Goal: Task Accomplishment & Management: Complete application form

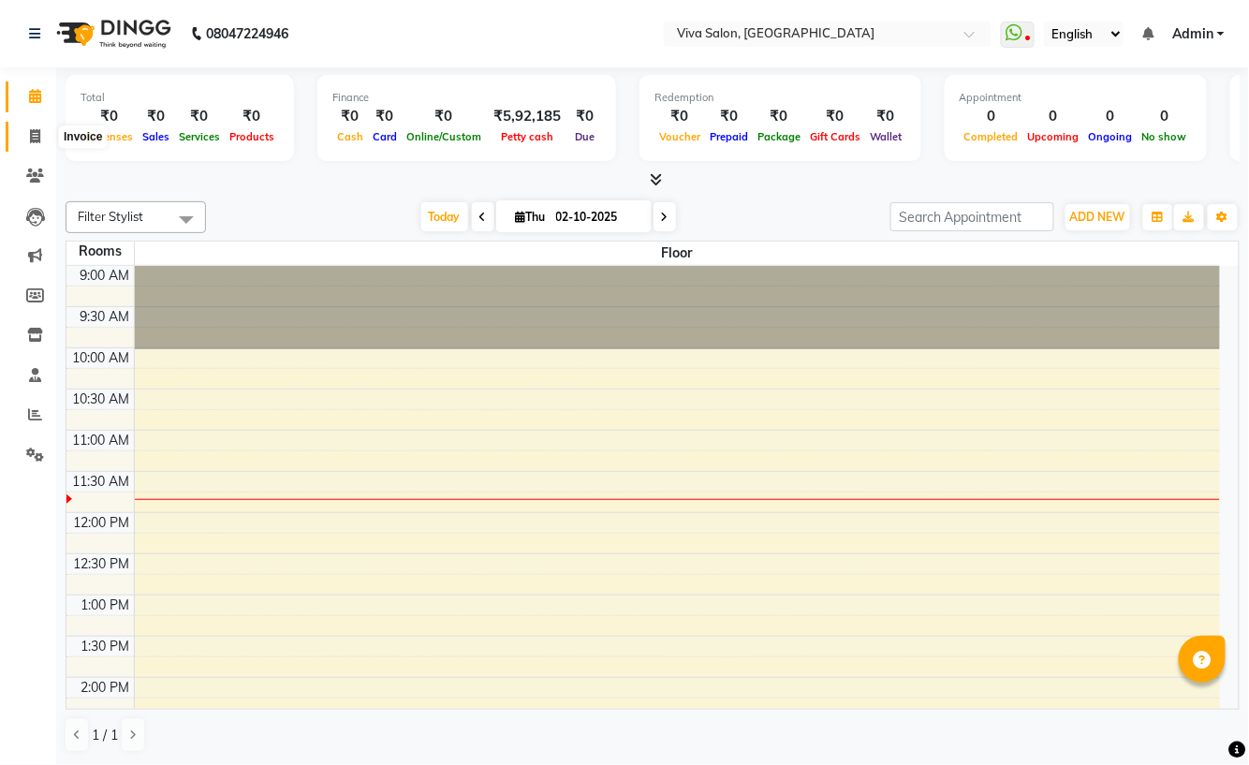
click at [37, 144] on span at bounding box center [35, 137] width 33 height 22
select select "7363"
select select "service"
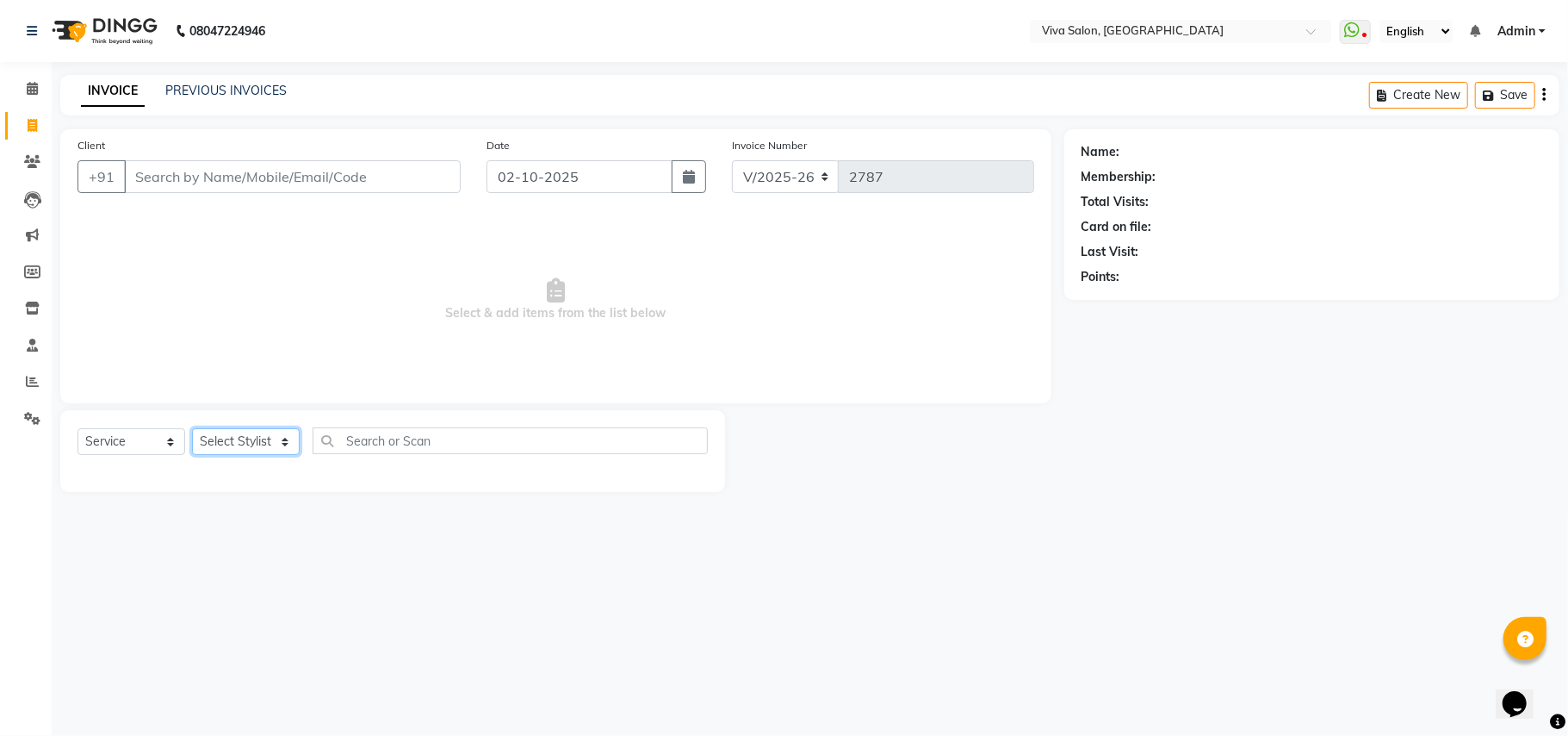
click at [245, 446] on select "Select Stylist [PERSON_NAME] [PERSON_NAME] Jidhnya [PERSON_NAME] lakhanavar [PE…" at bounding box center [246, 441] width 108 height 27
select select "63723"
click at [192, 428] on select "Select Stylist [PERSON_NAME] [PERSON_NAME] Jidhnya [PERSON_NAME] lakhanavar [PE…" at bounding box center [246, 441] width 108 height 27
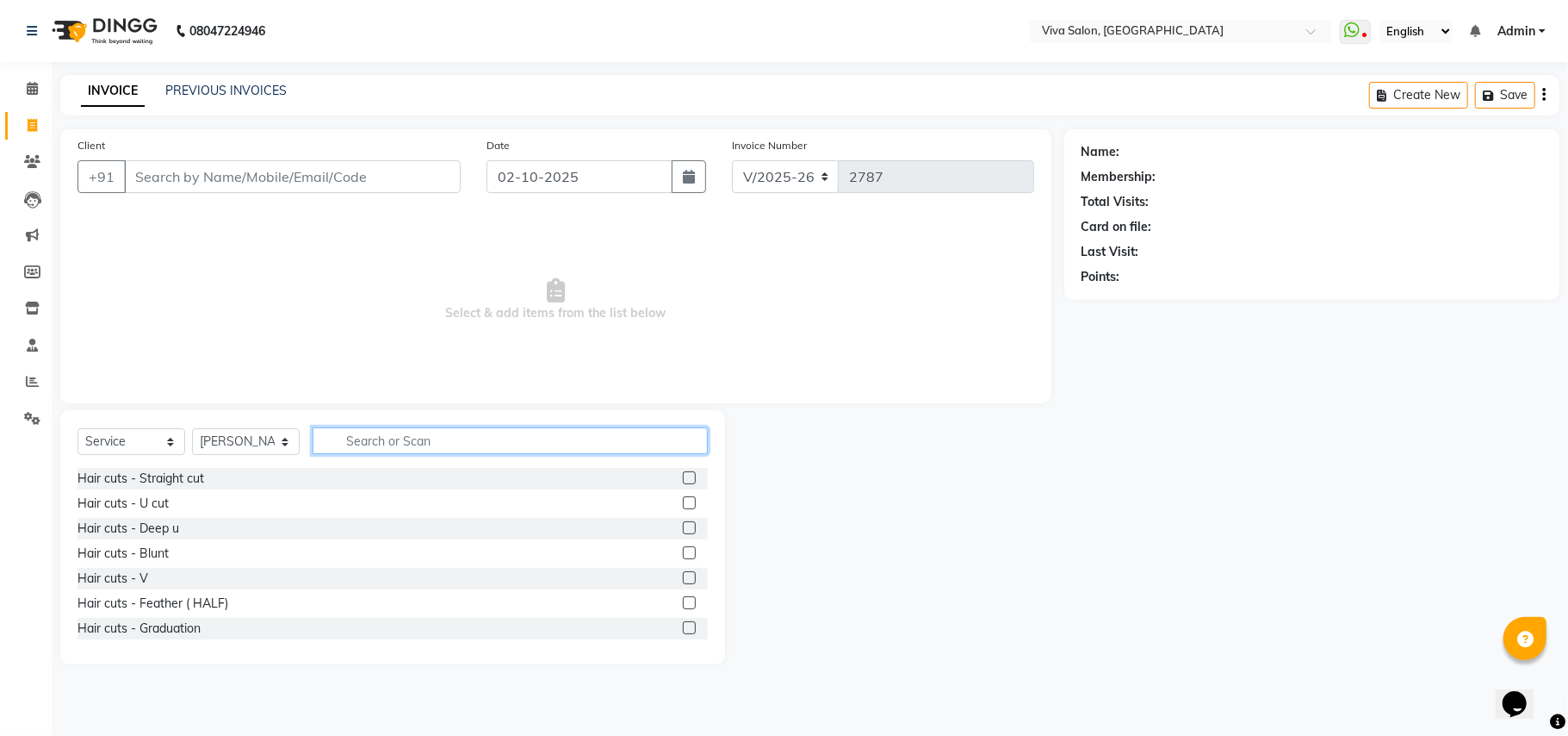
click at [377, 439] on input "text" at bounding box center [510, 441] width 395 height 27
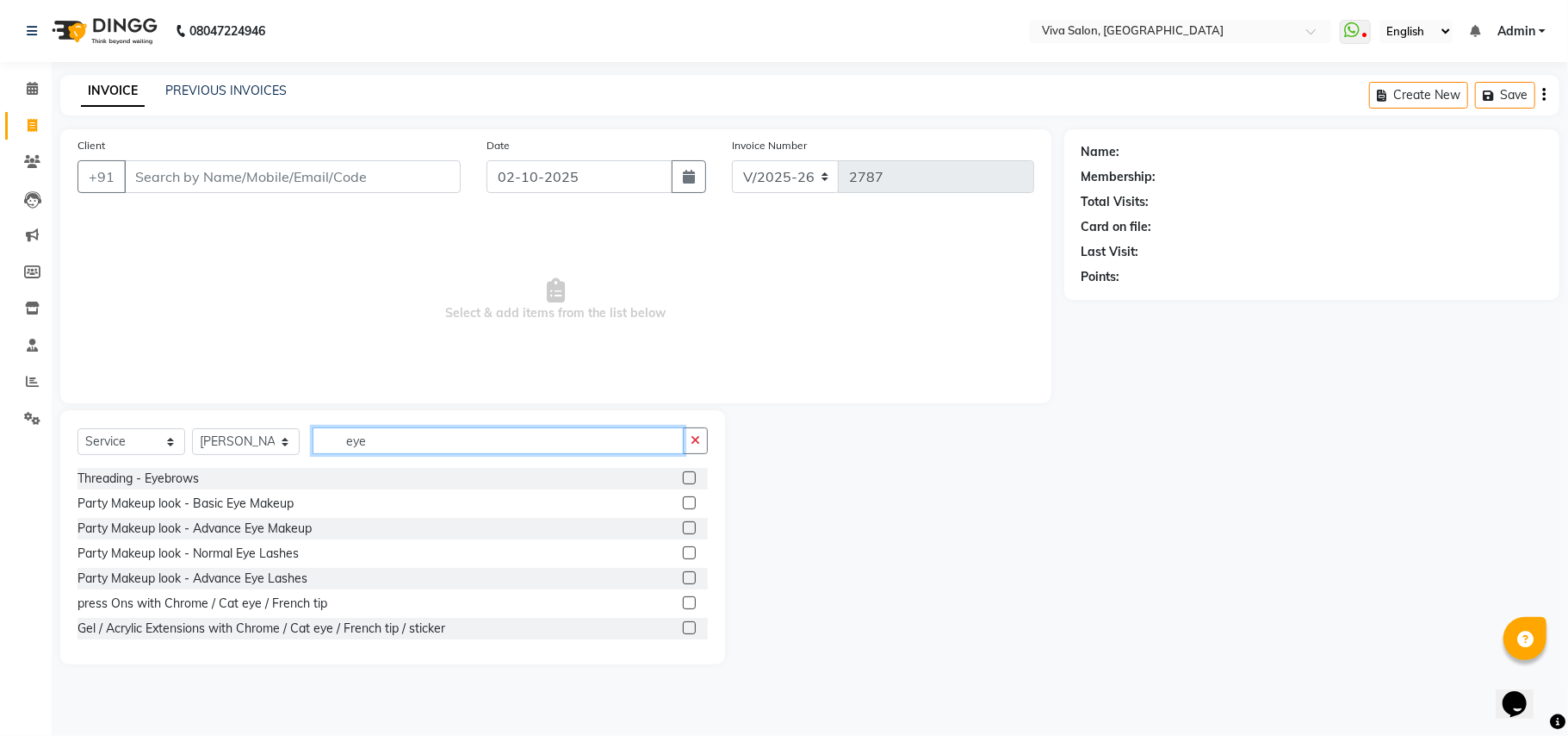
type input "eye"
click at [683, 481] on label at bounding box center [690, 477] width 13 height 13
click at [683, 481] on input "checkbox" at bounding box center [689, 478] width 11 height 11
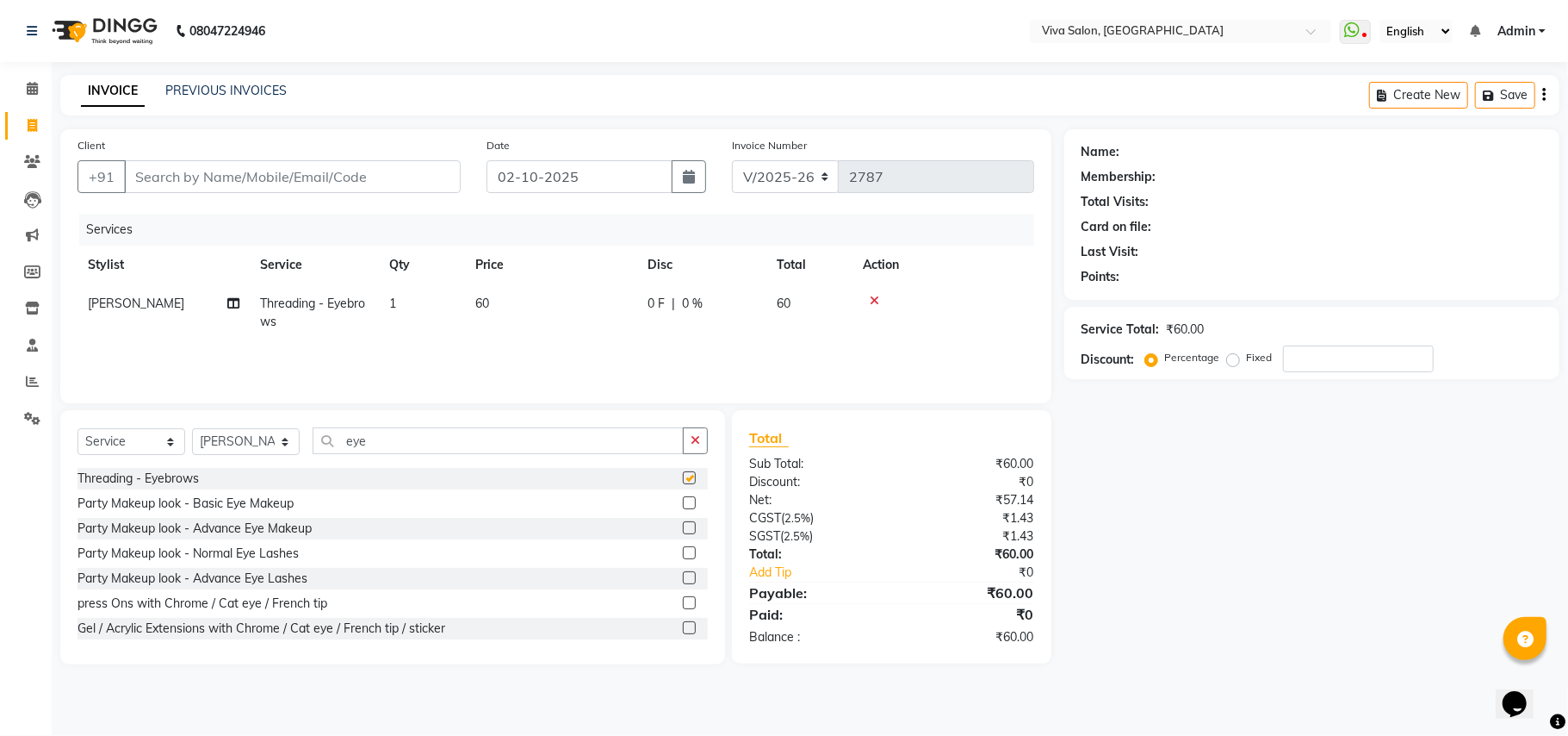
checkbox input "false"
click at [691, 429] on button "button" at bounding box center [695, 441] width 25 height 27
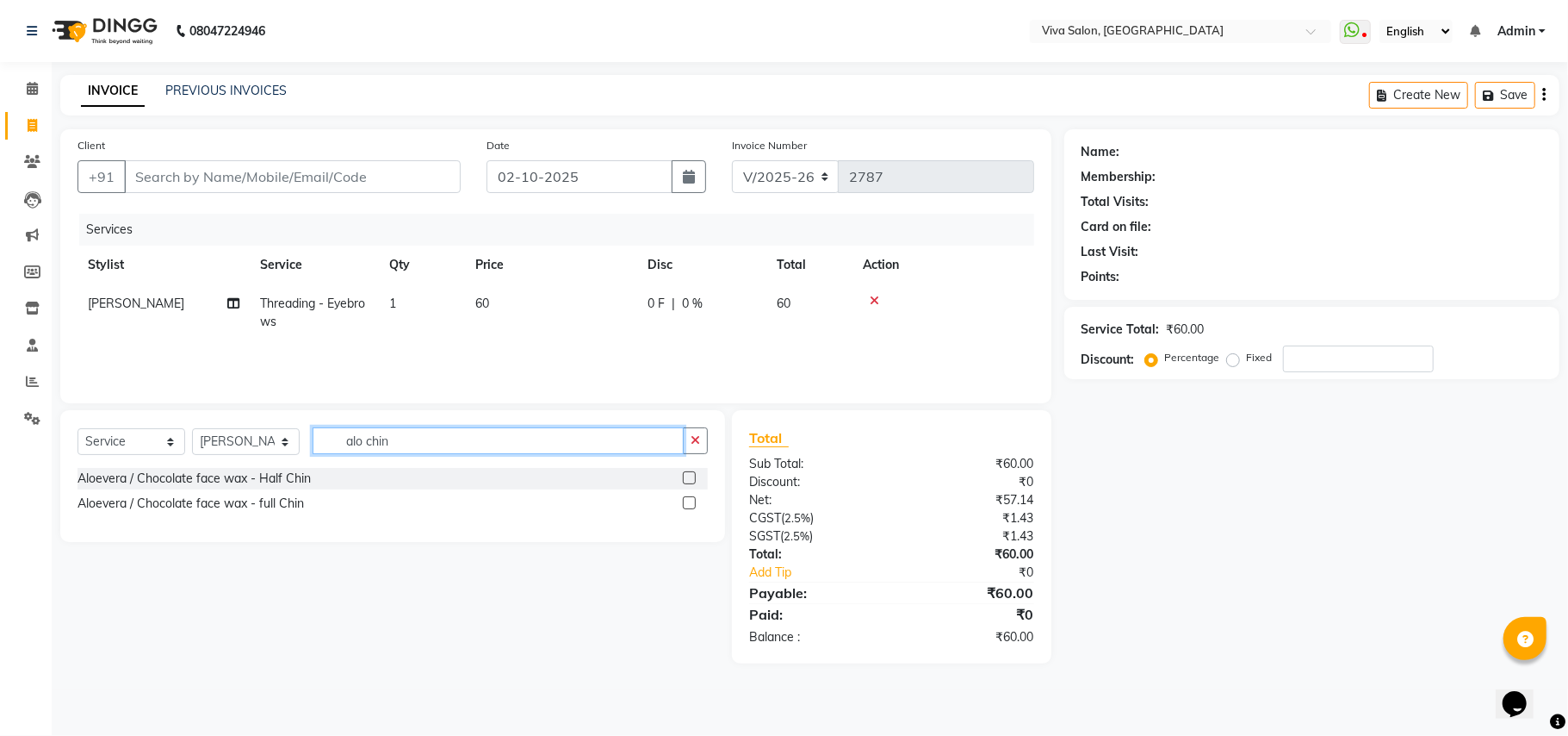
type input "alo chin"
click at [690, 508] on label at bounding box center [690, 502] width 13 height 13
click at [690, 508] on input "checkbox" at bounding box center [689, 503] width 11 height 11
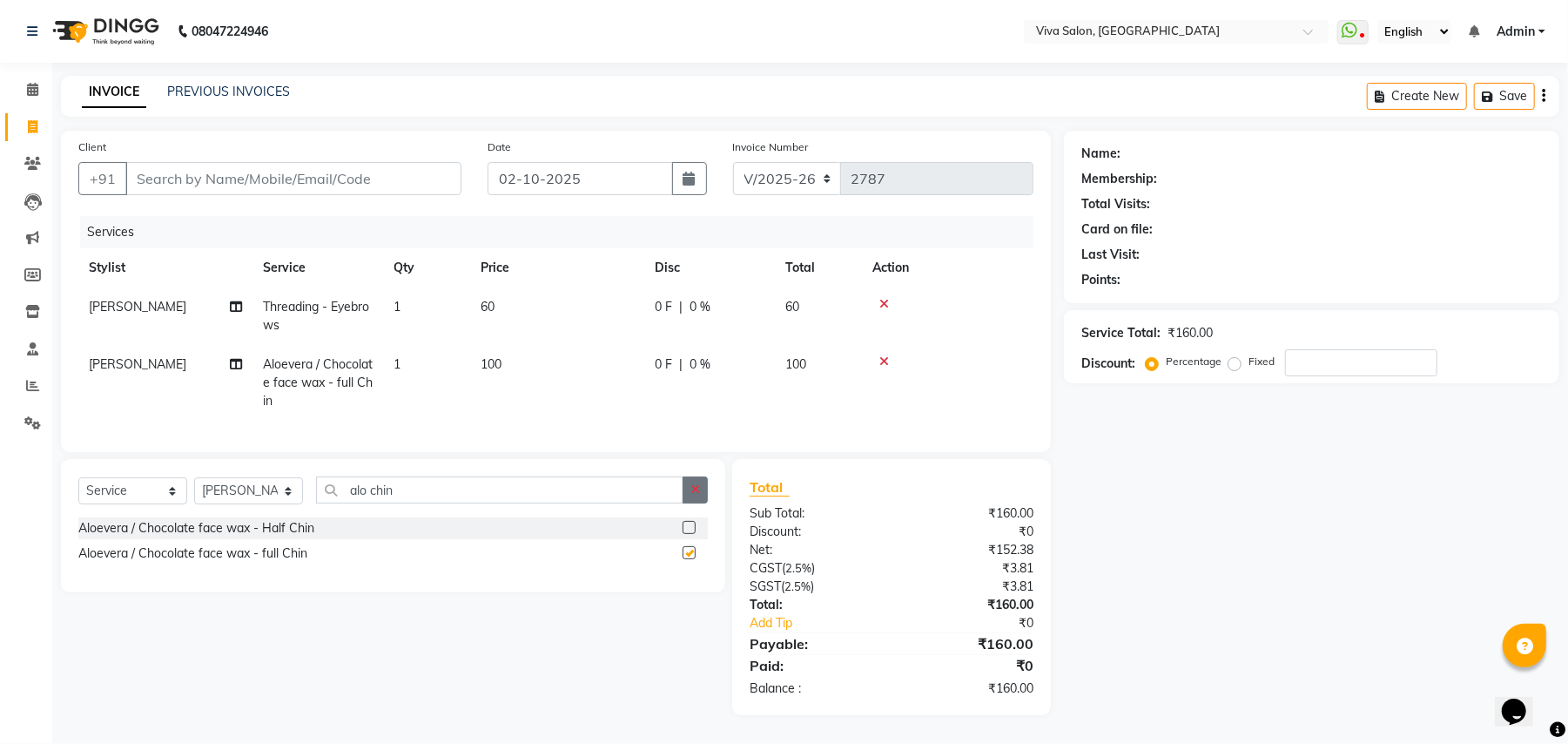
checkbox input "false"
click at [696, 498] on button "button" at bounding box center [694, 489] width 25 height 27
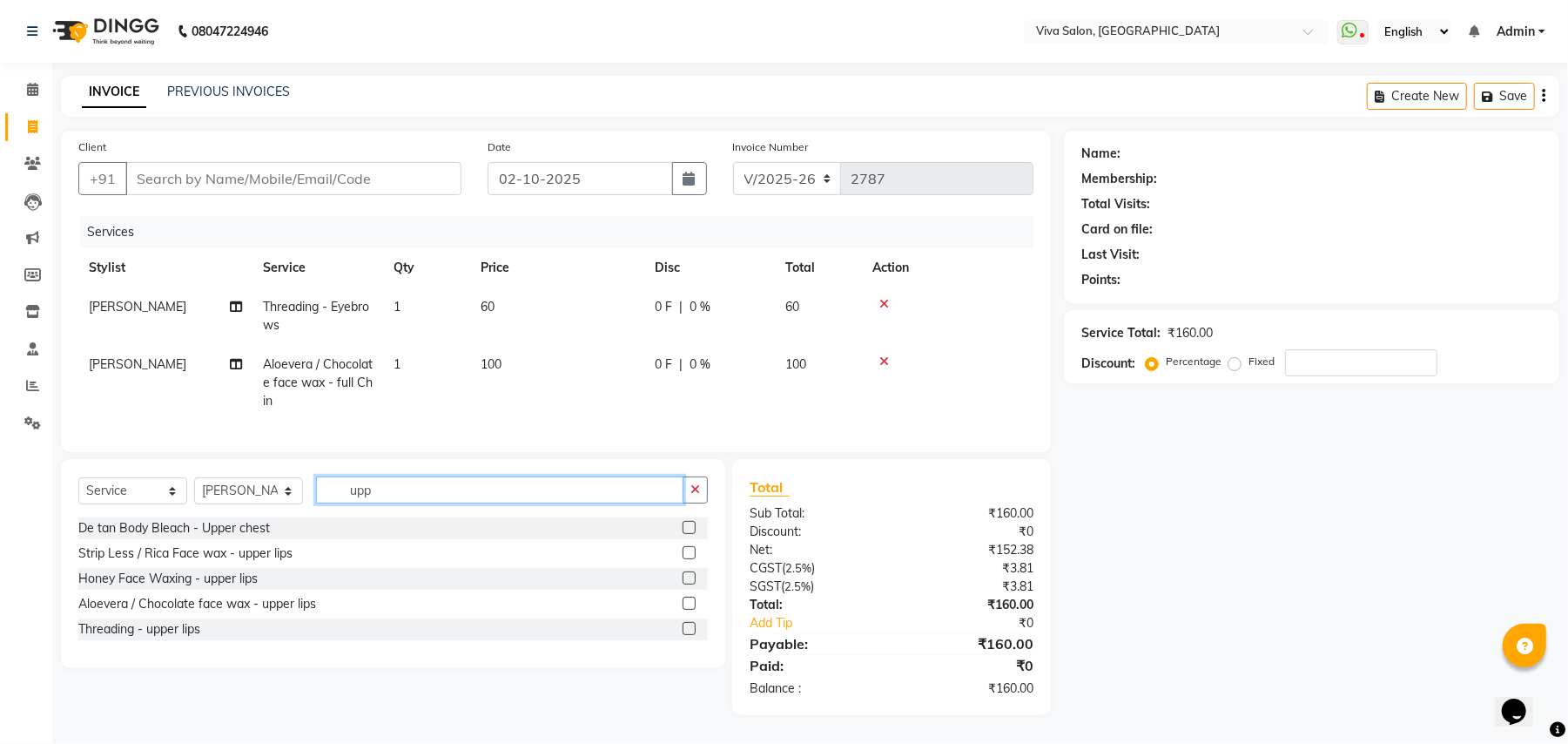
type input "upp"
click at [692, 610] on label at bounding box center [689, 604] width 13 height 13
click at [692, 610] on input "checkbox" at bounding box center [688, 604] width 11 height 11
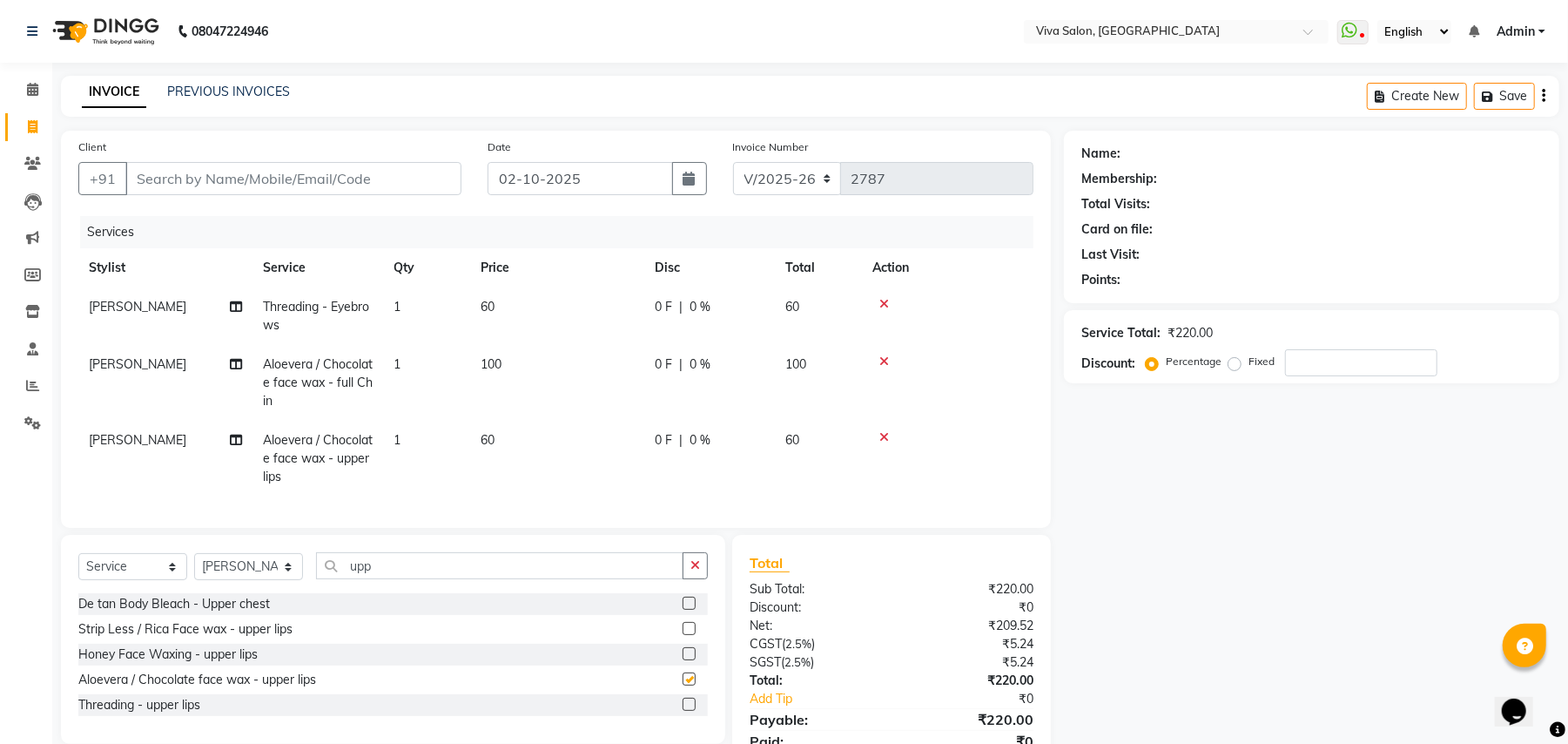
checkbox input "false"
click at [694, 579] on button "button" at bounding box center [694, 565] width 25 height 27
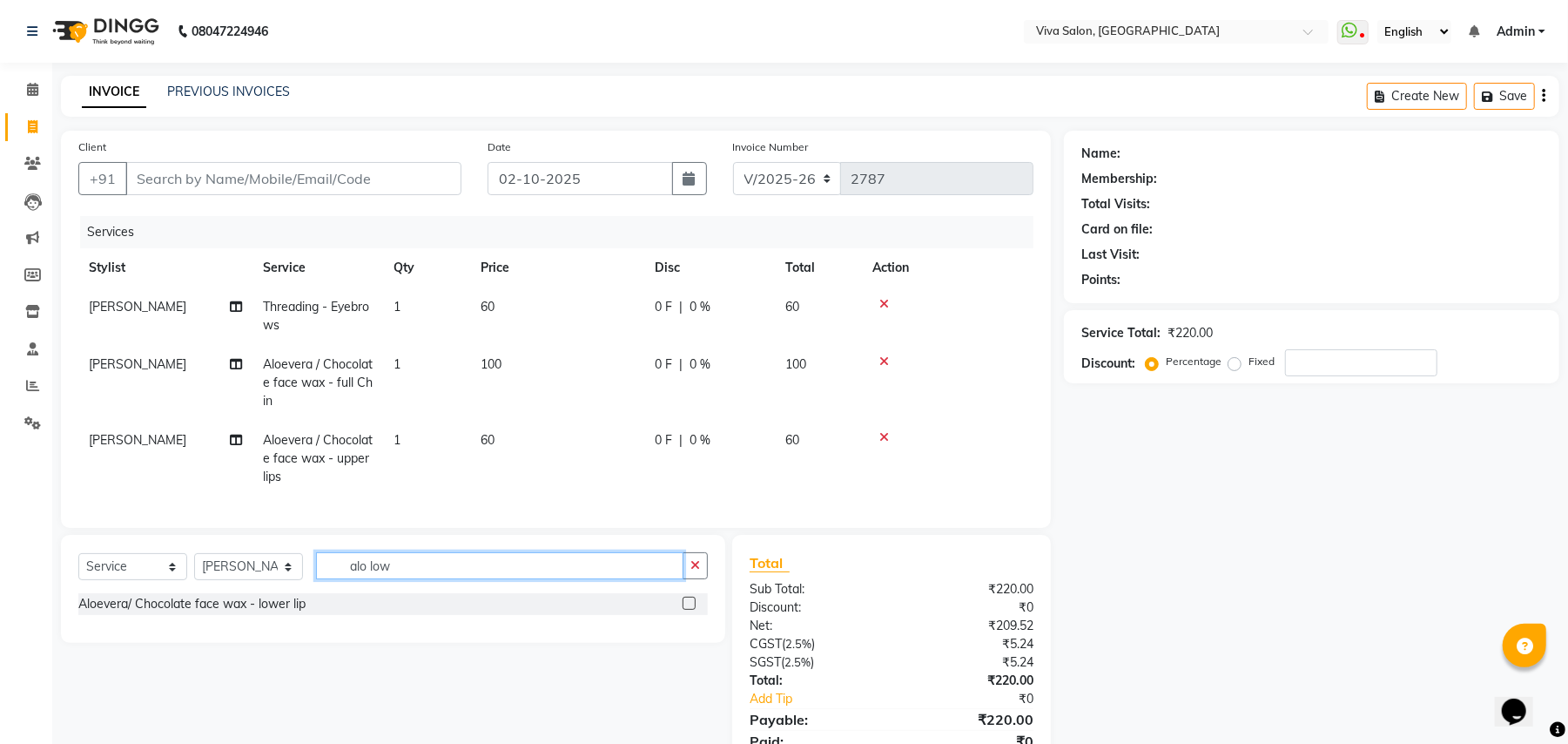
type input "alo low"
click at [690, 610] on label at bounding box center [689, 604] width 13 height 13
click at [690, 610] on input "checkbox" at bounding box center [688, 604] width 11 height 11
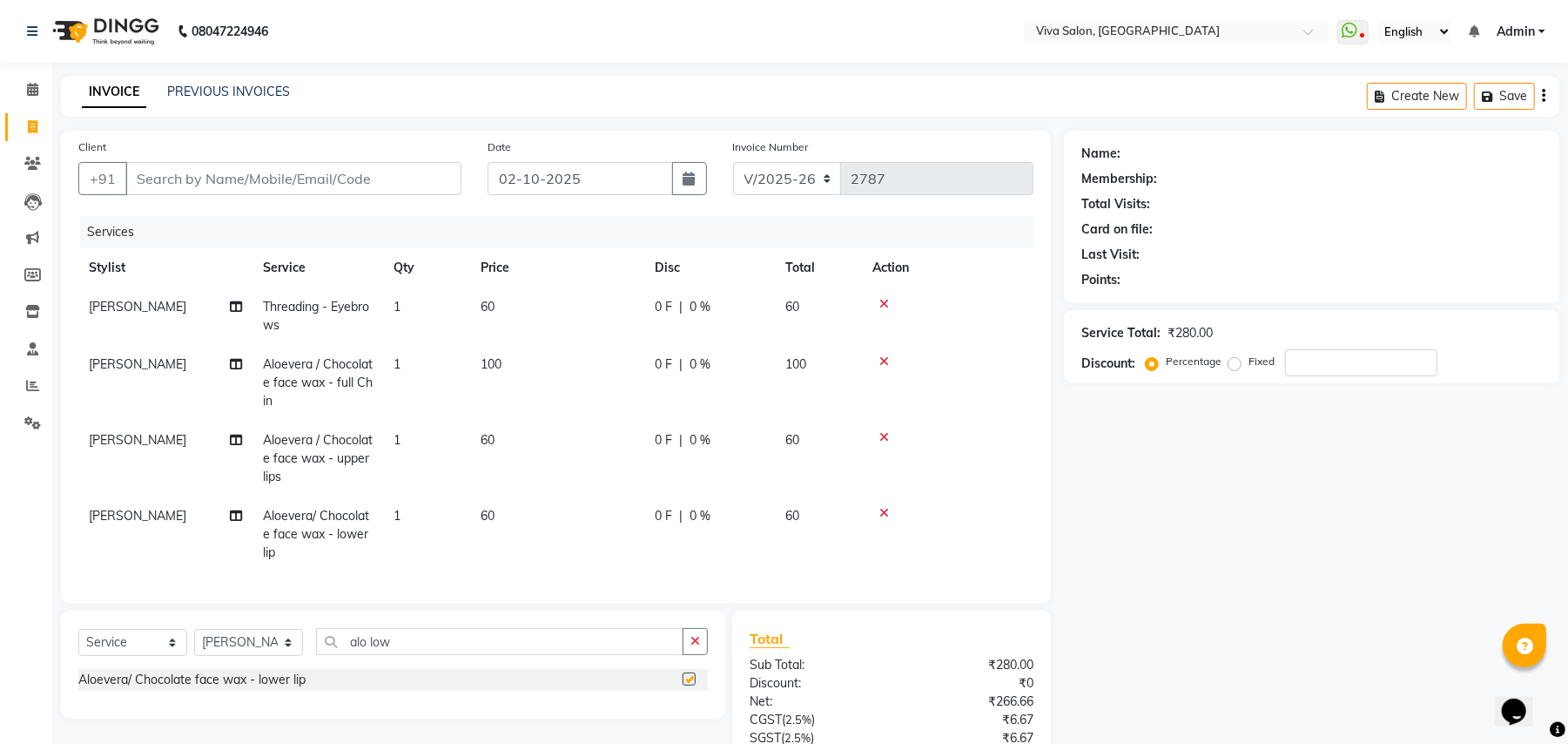
checkbox input "false"
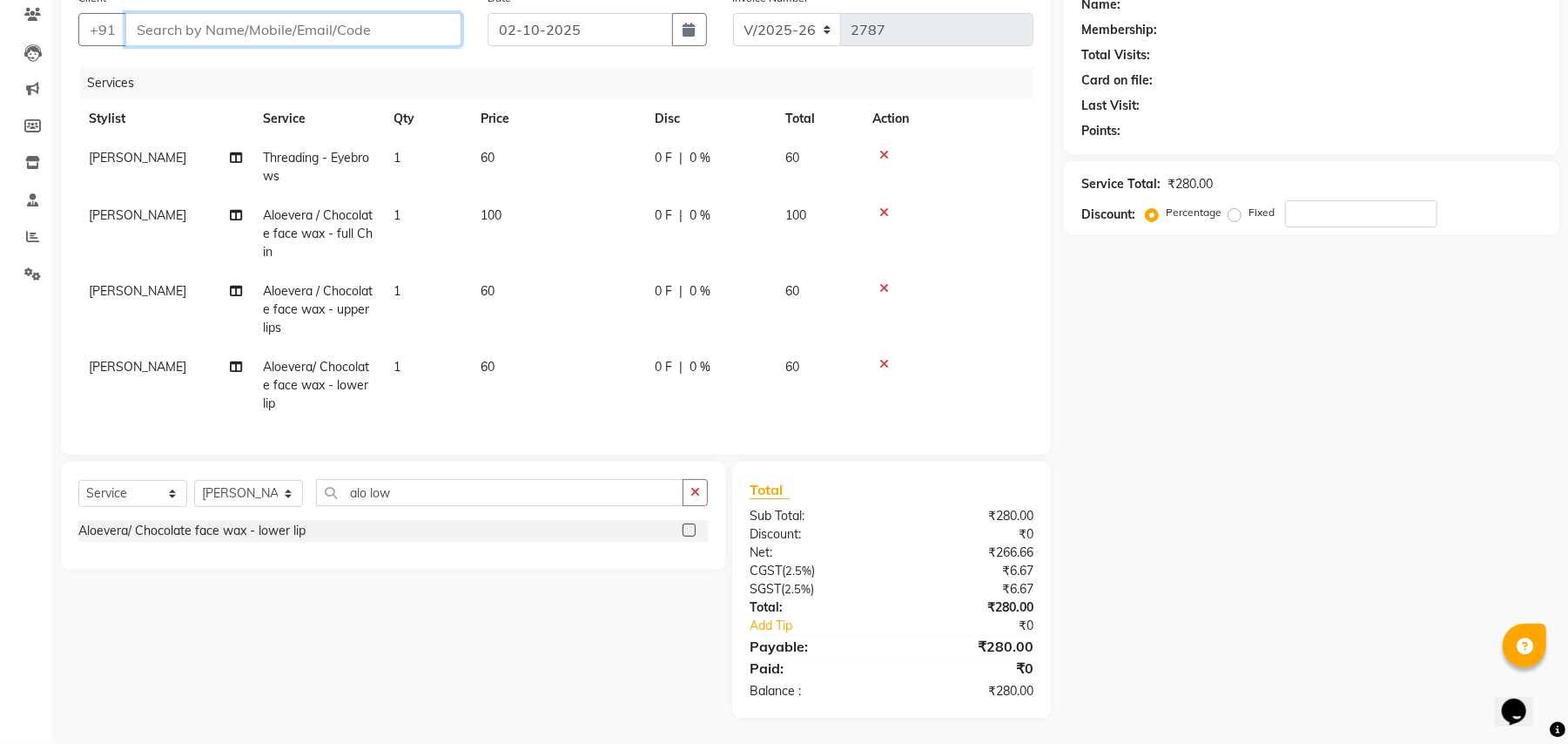
click at [289, 13] on input "Client" at bounding box center [294, 30] width 336 height 33
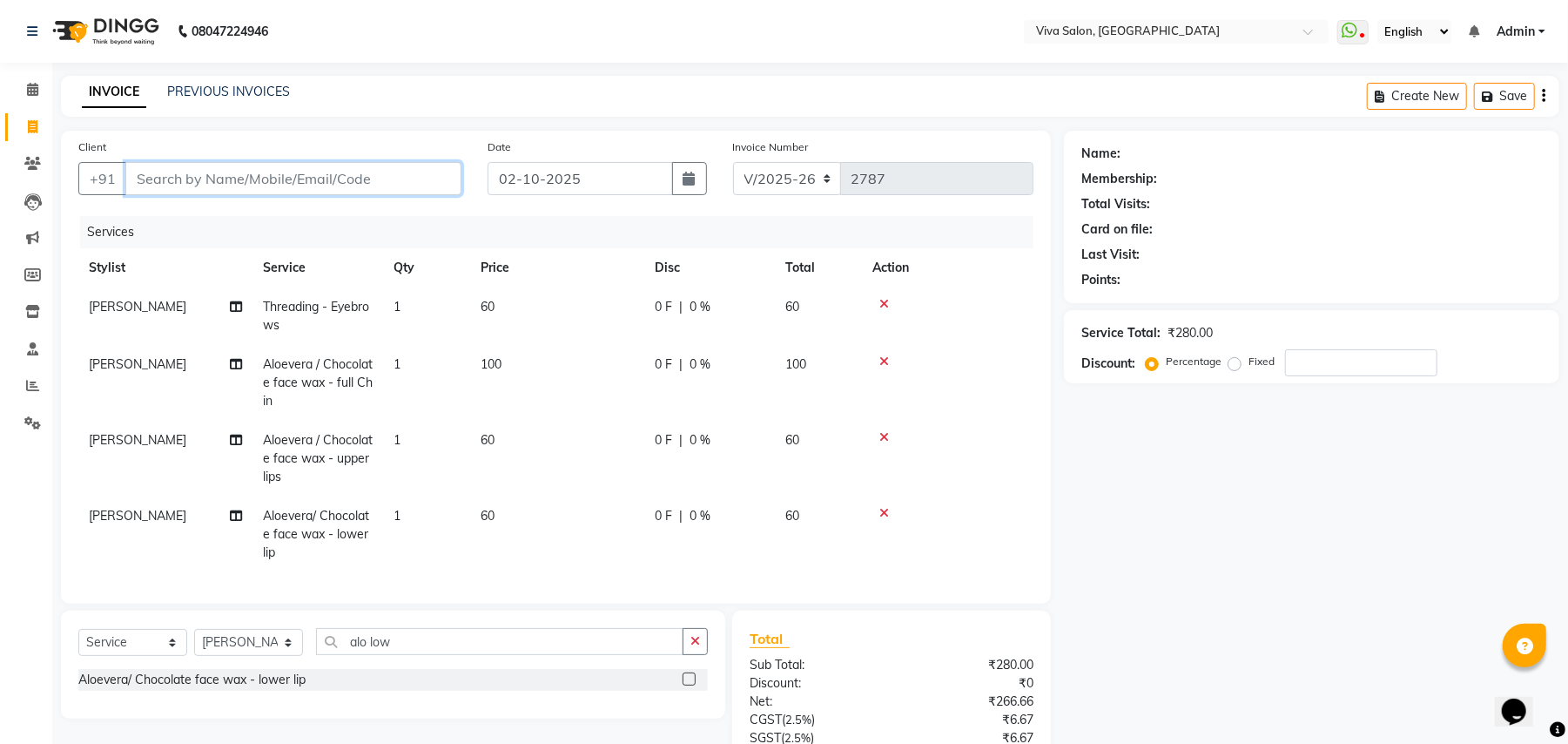
click at [211, 186] on input "Client" at bounding box center [294, 179] width 336 height 33
type input "f"
type input "0"
type input "f"
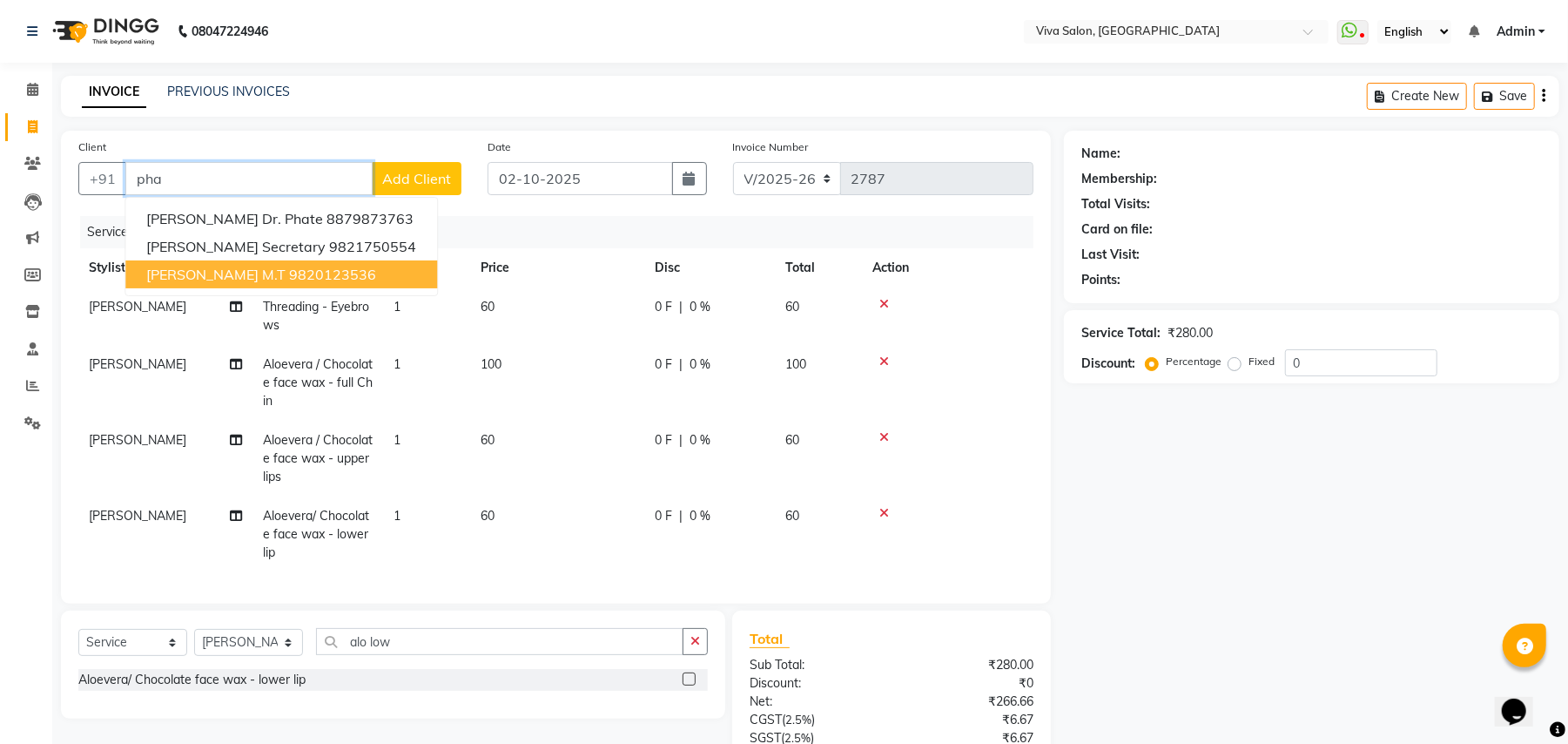
click at [223, 277] on span "[PERSON_NAME] m.t" at bounding box center [216, 274] width 139 height 18
type input "9820123536"
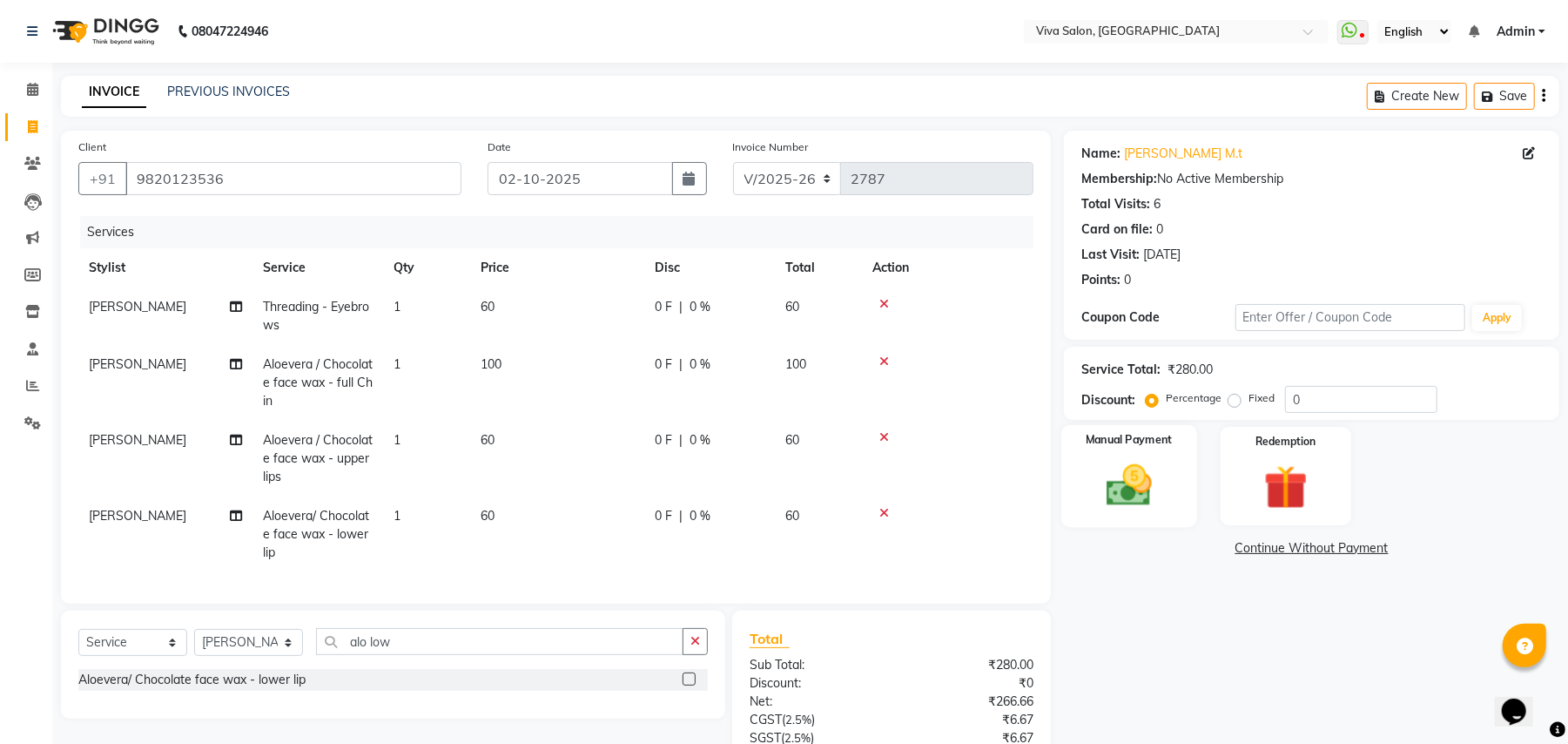
click at [1132, 472] on img at bounding box center [1128, 485] width 75 height 53
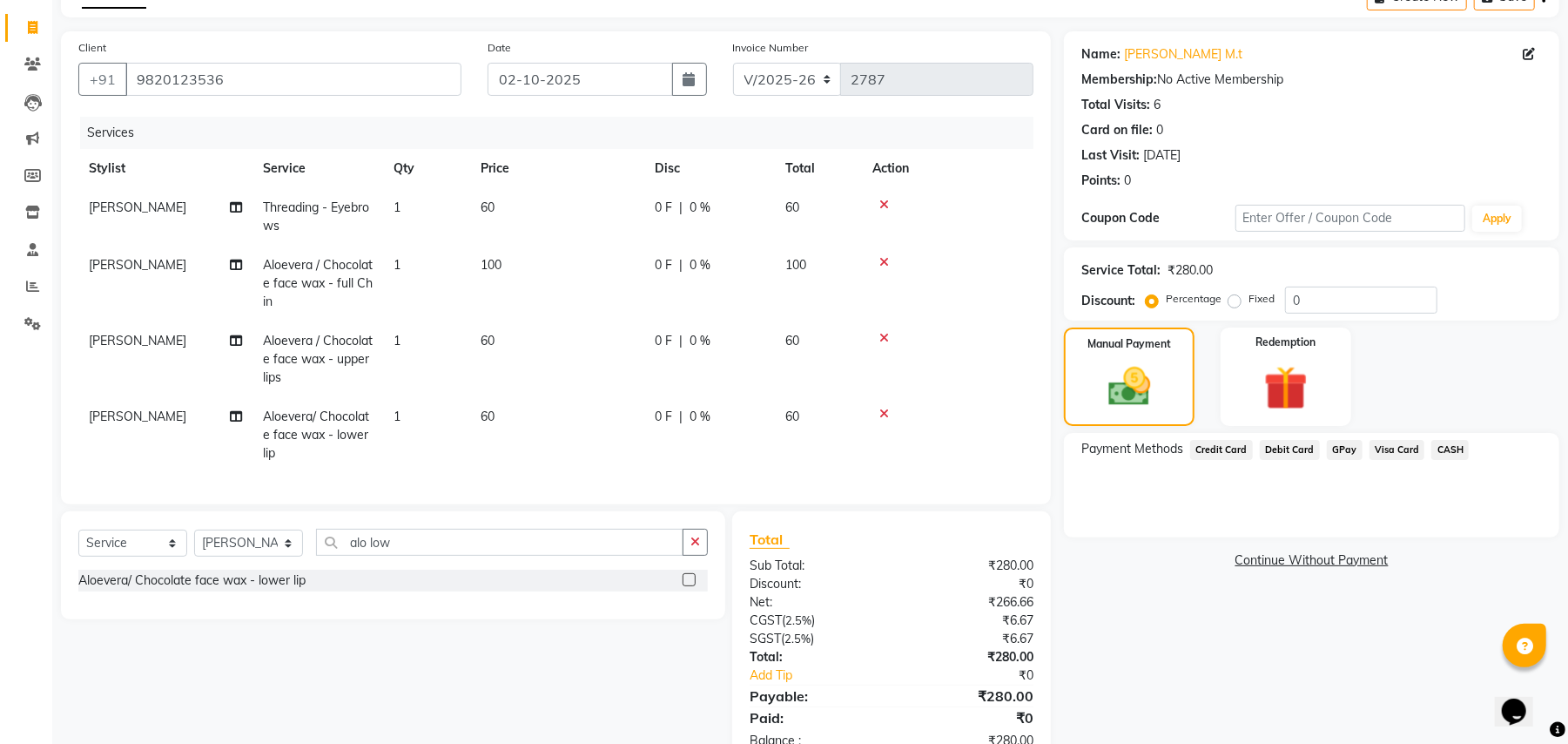
scroll to position [166, 0]
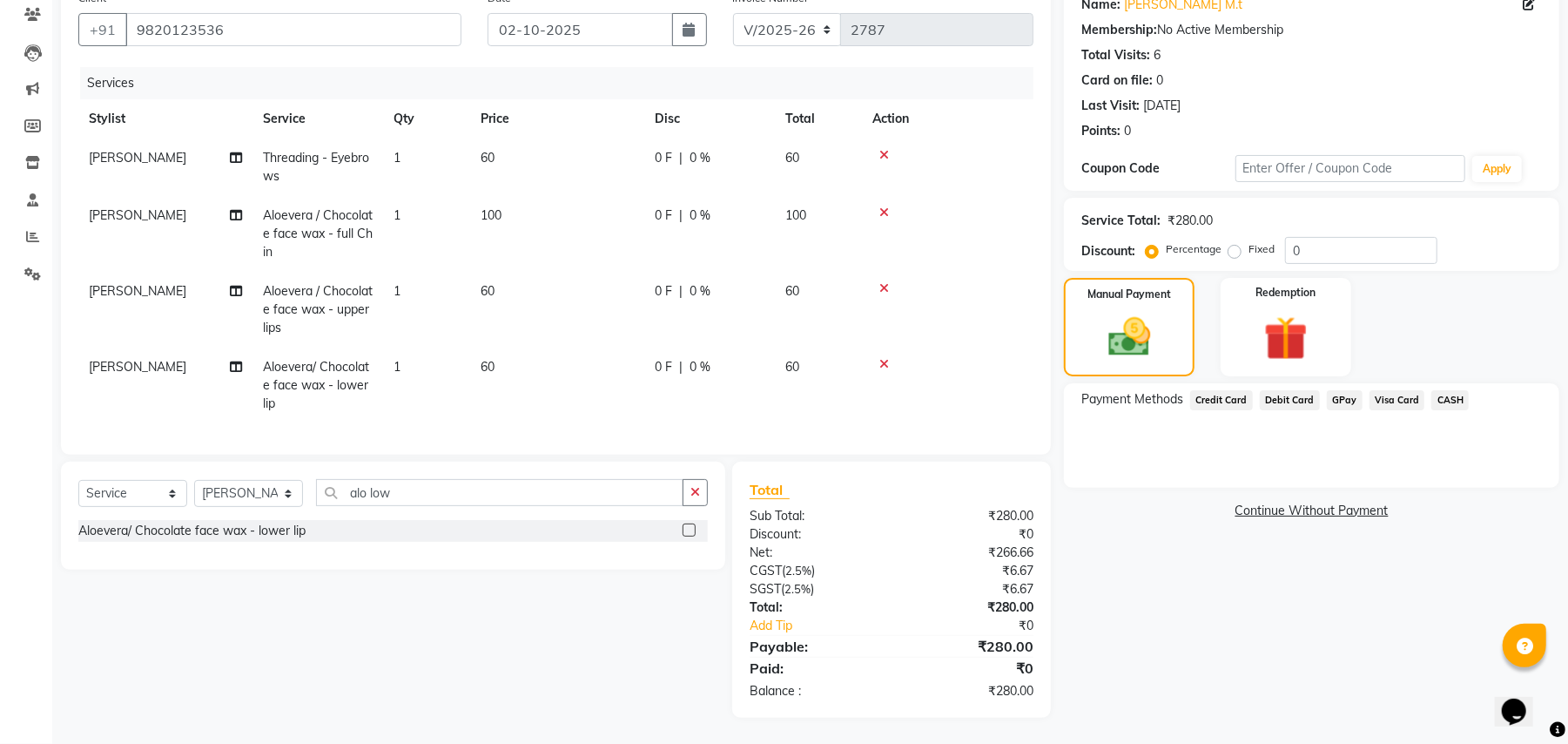
click at [1178, 391] on span "CASH" at bounding box center [1450, 401] width 37 height 20
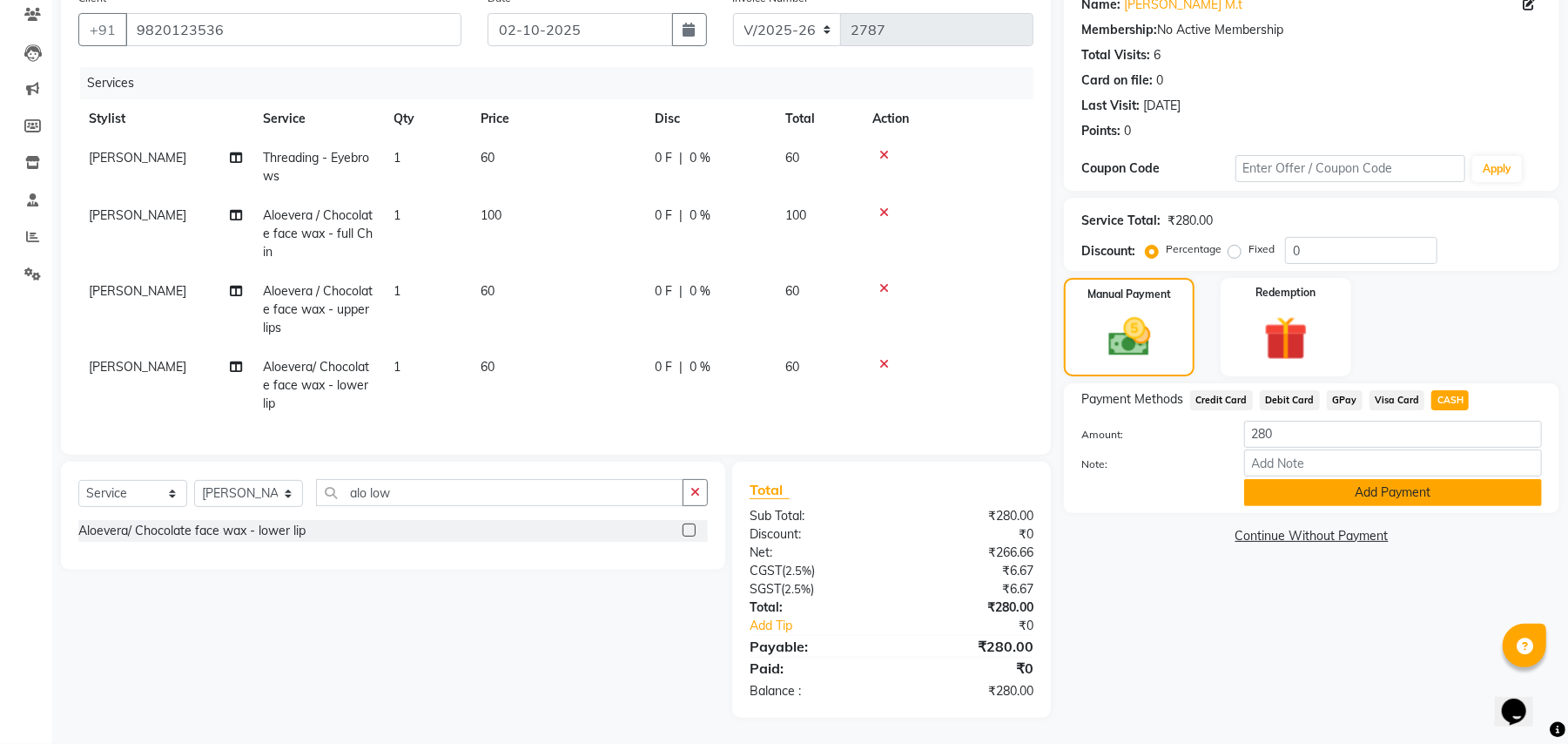
click at [1178, 487] on button "Add Payment" at bounding box center [1392, 492] width 297 height 27
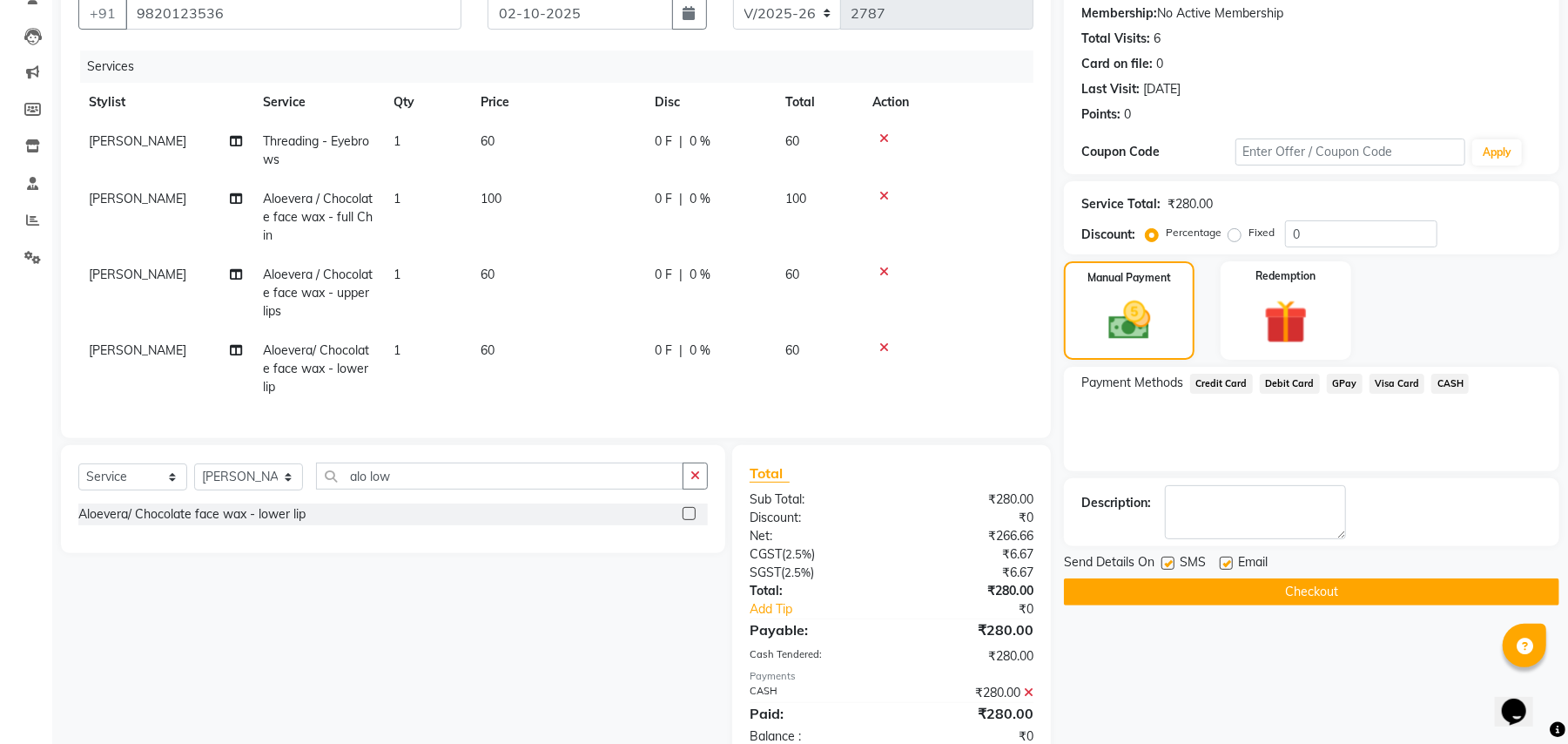
click at [1178, 580] on button "Checkout" at bounding box center [1311, 591] width 495 height 27
click at [1178, 580] on div "Checkout" at bounding box center [1311, 591] width 495 height 27
